Goal: Browse casually: Explore the website without a specific task or goal

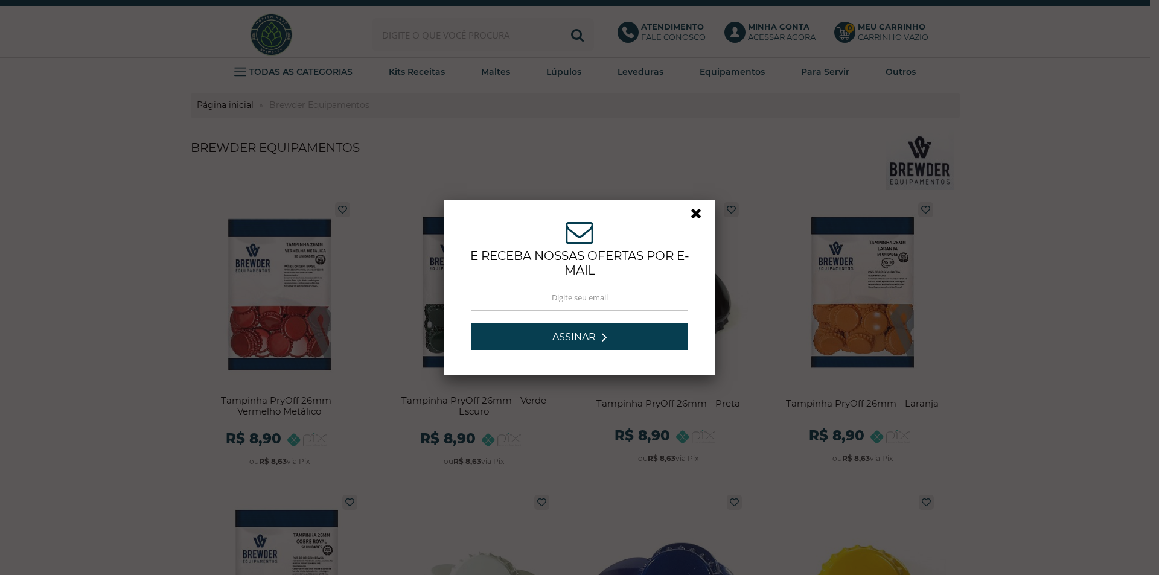
click at [691, 214] on link at bounding box center [702, 217] width 22 height 22
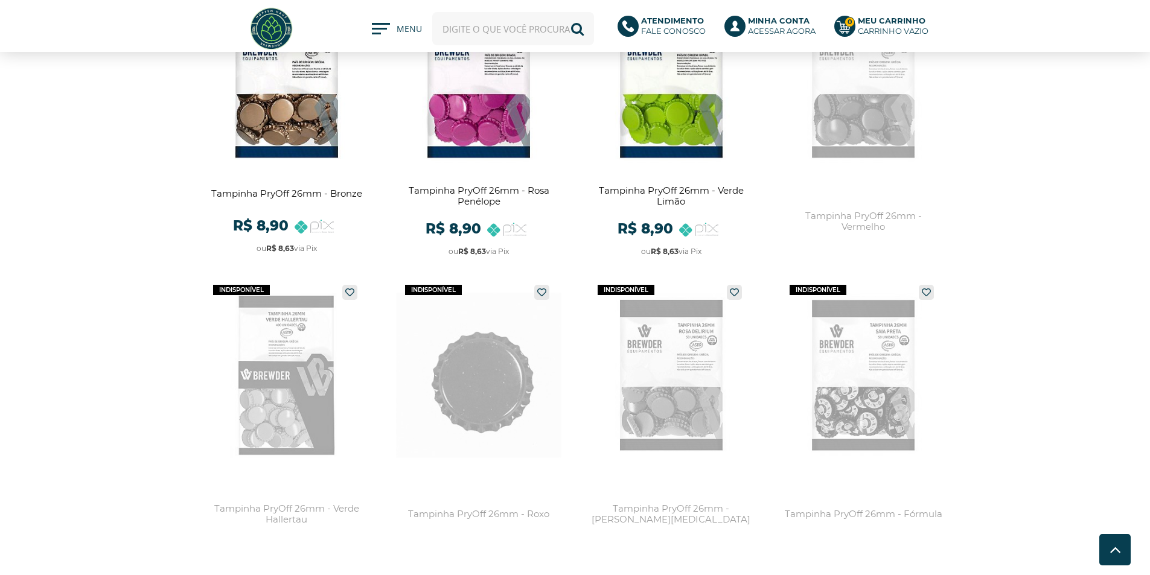
scroll to position [784, 0]
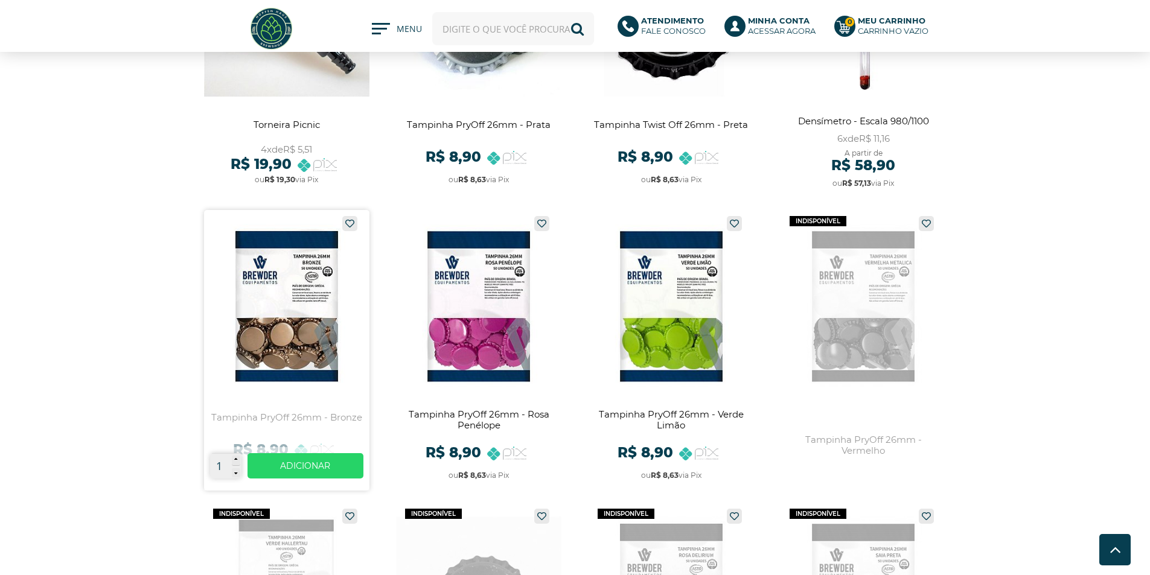
click at [304, 275] on link at bounding box center [286, 350] width 165 height 281
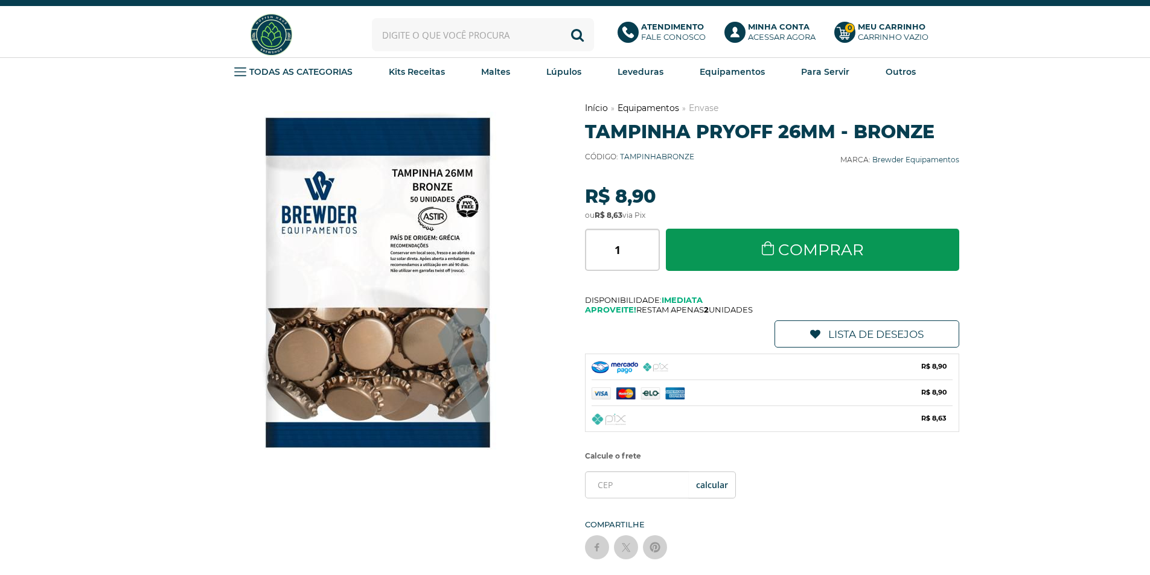
click at [396, 251] on img at bounding box center [378, 283] width 362 height 362
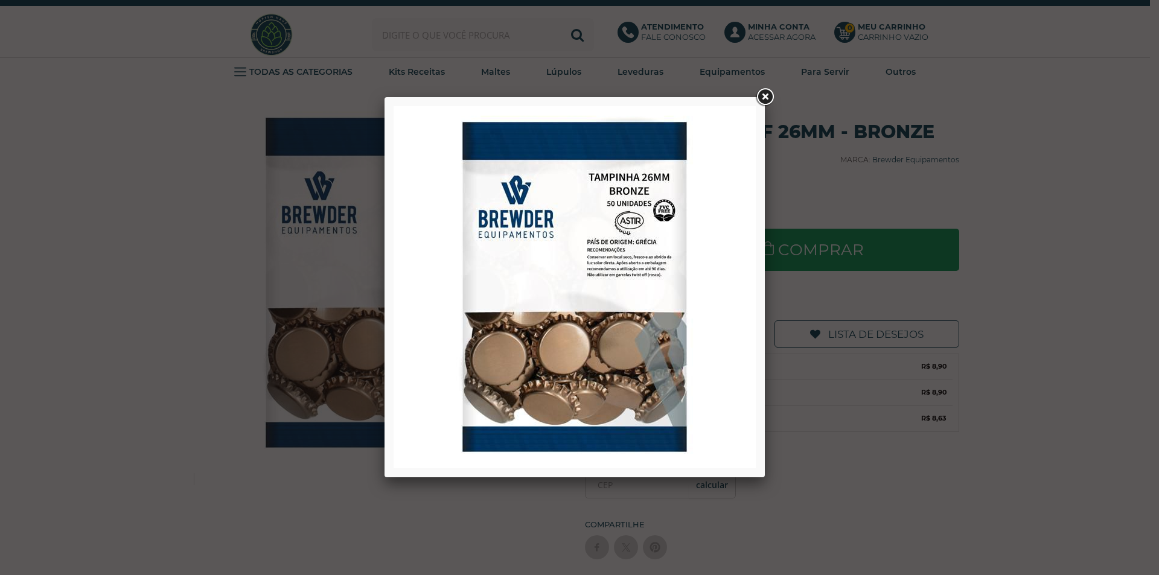
click at [767, 92] on link at bounding box center [765, 97] width 22 height 22
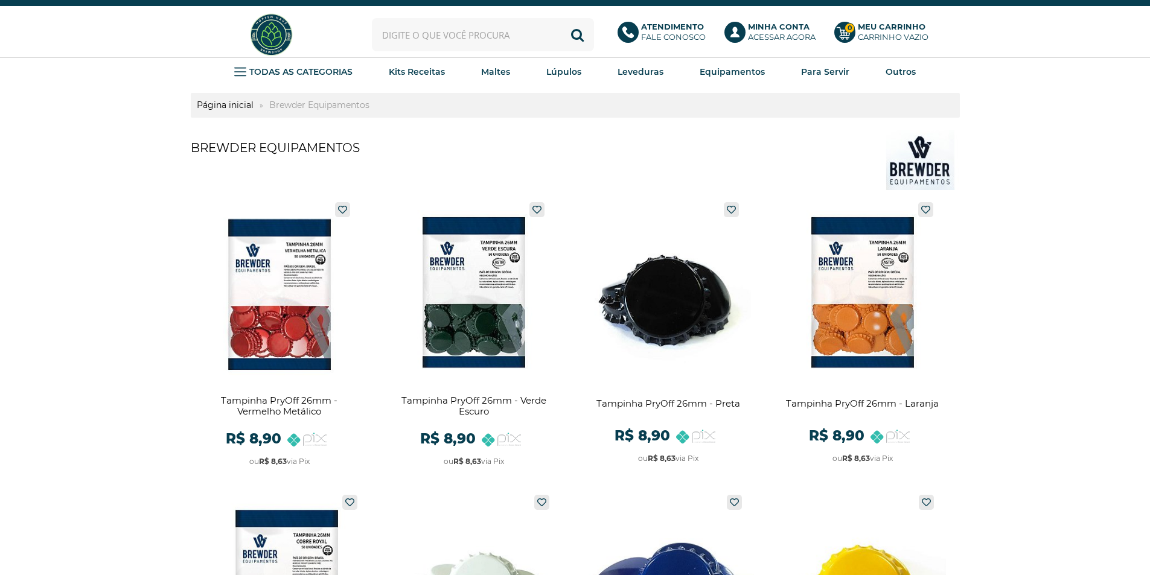
drag, startPoint x: 1014, startPoint y: 219, endPoint x: 1005, endPoint y: 219, distance: 8.5
